Goal: Task Accomplishment & Management: Manage account settings

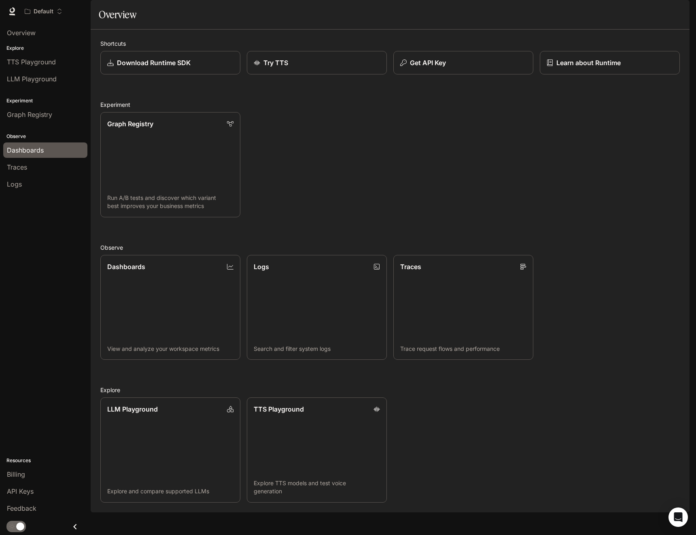
click at [37, 153] on span "Dashboards" at bounding box center [25, 150] width 37 height 10
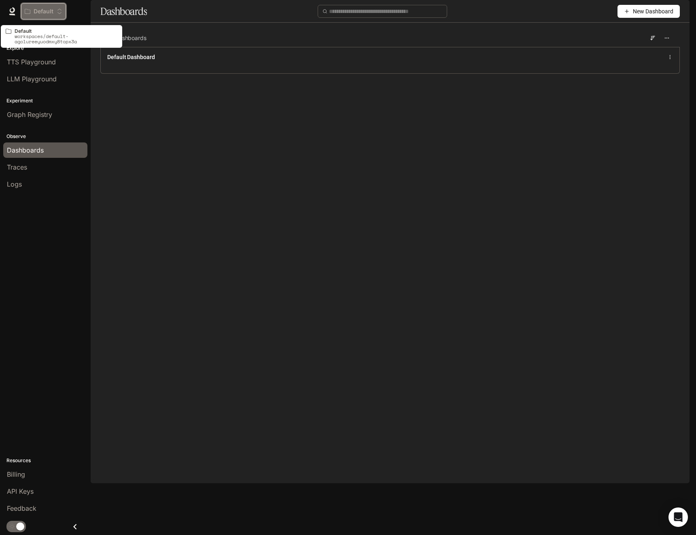
click at [62, 18] on button "Default" at bounding box center [43, 11] width 45 height 16
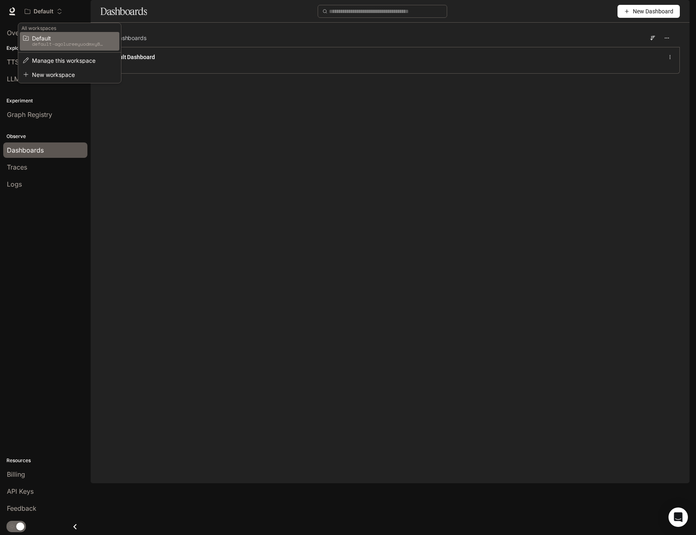
drag, startPoint x: 48, startPoint y: 358, endPoint x: 45, endPoint y: 354, distance: 5.1
click at [47, 357] on div "Open workspace menu" at bounding box center [348, 267] width 696 height 535
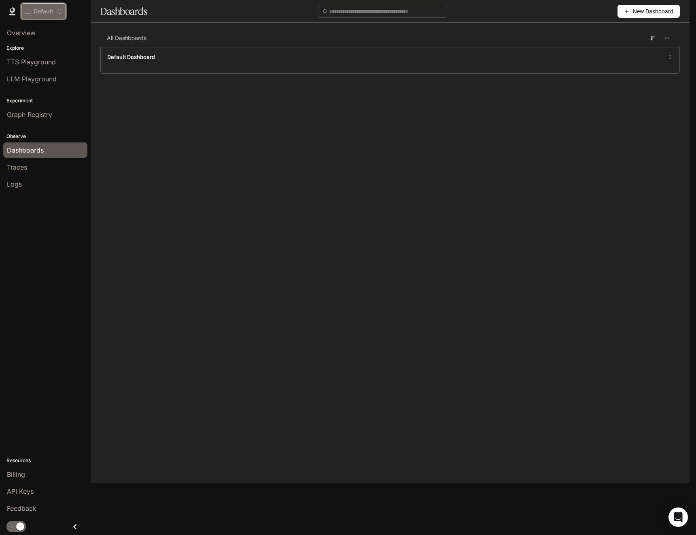
click at [50, 19] on button "Default" at bounding box center [43, 11] width 45 height 16
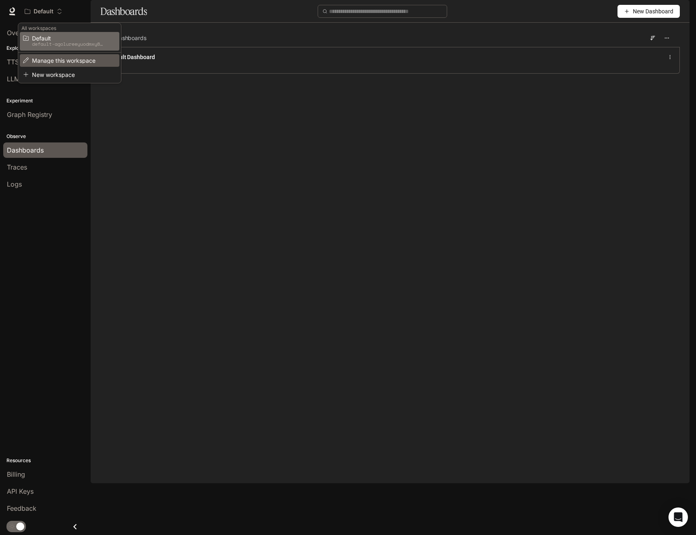
click at [53, 57] on span "Manage this workspace" at bounding box center [68, 60] width 73 height 6
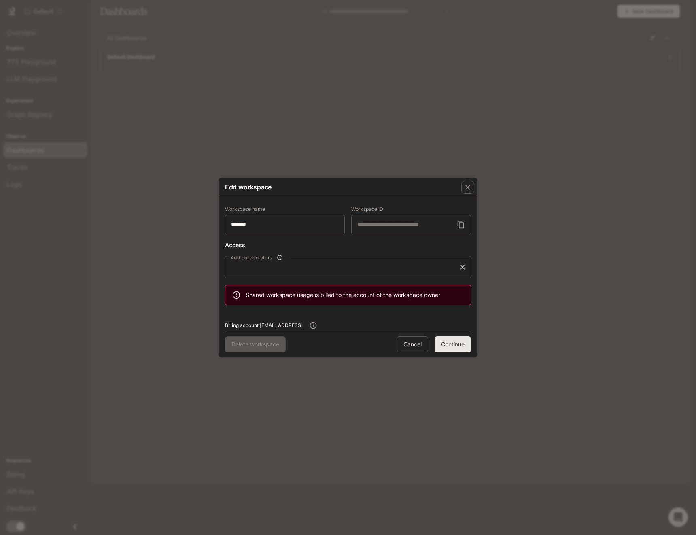
click at [303, 259] on div "Add collaborators" at bounding box center [348, 267] width 246 height 23
type input "**********"
click at [443, 341] on button "Continue" at bounding box center [453, 344] width 36 height 16
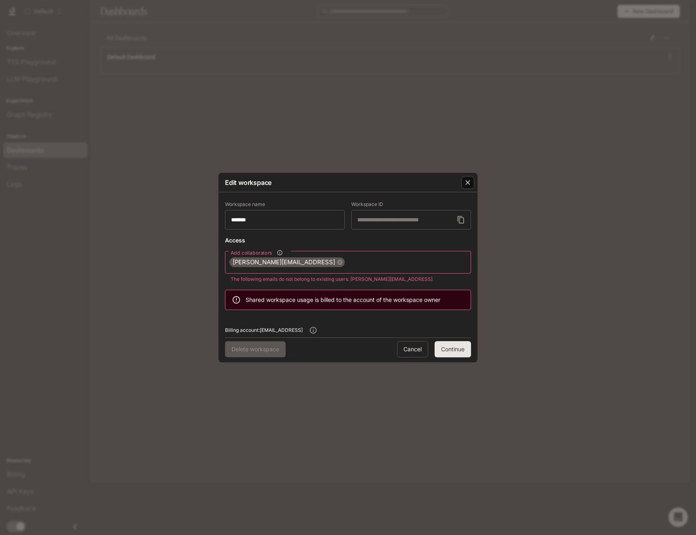
click at [471, 185] on icon "button" at bounding box center [468, 182] width 8 height 8
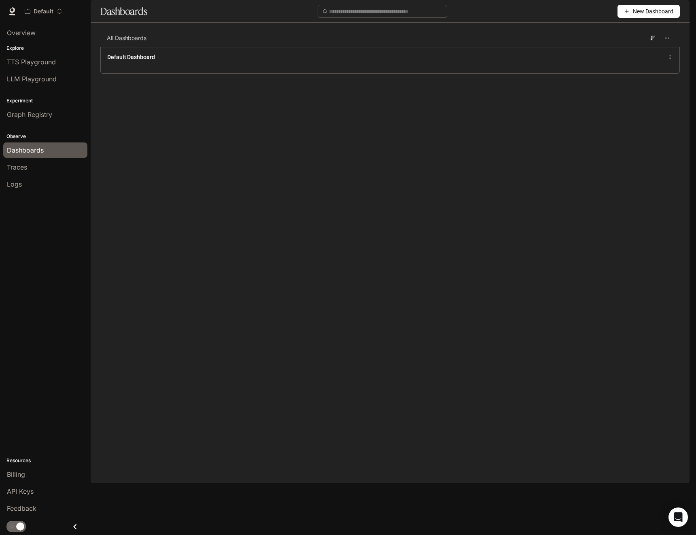
click at [463, 86] on main "Dashboards New Dashboard All Dashboards Default Dashboard" at bounding box center [390, 43] width 599 height 86
